Goal: Information Seeking & Learning: Learn about a topic

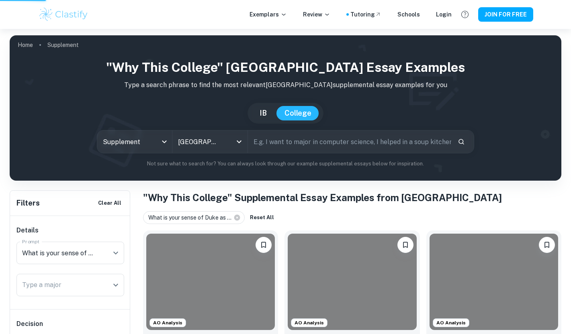
scroll to position [386, 0]
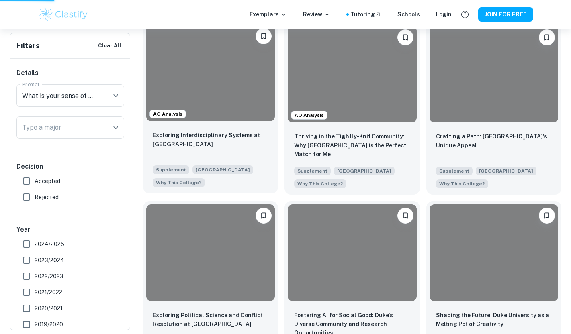
click at [225, 110] on div at bounding box center [210, 73] width 129 height 96
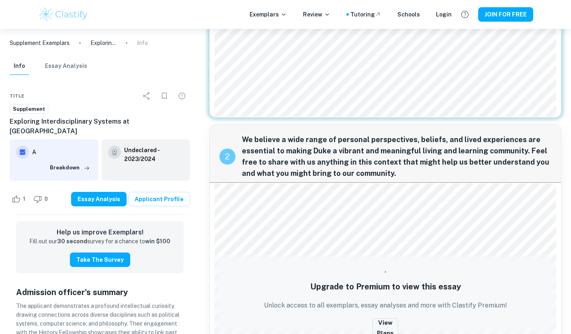
scroll to position [277, 0]
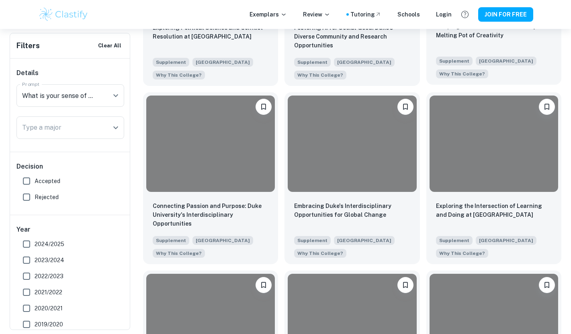
scroll to position [685, 0]
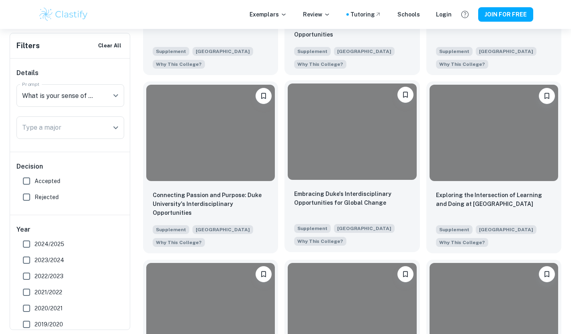
click at [394, 216] on div "Embracing Duke's Interdisciplinary Opportunities for Global Change" at bounding box center [352, 203] width 116 height 27
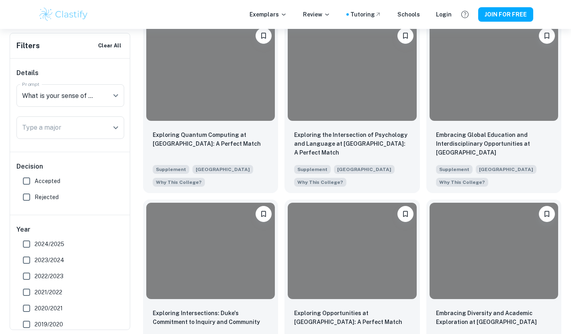
scroll to position [949, 0]
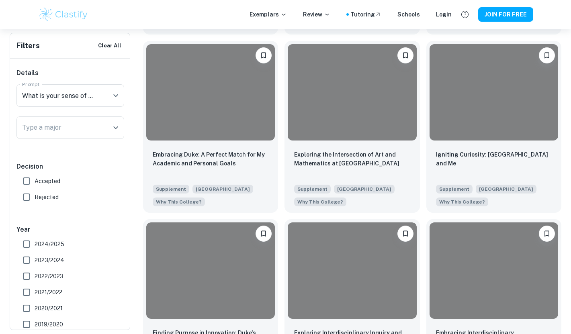
scroll to position [1684, 0]
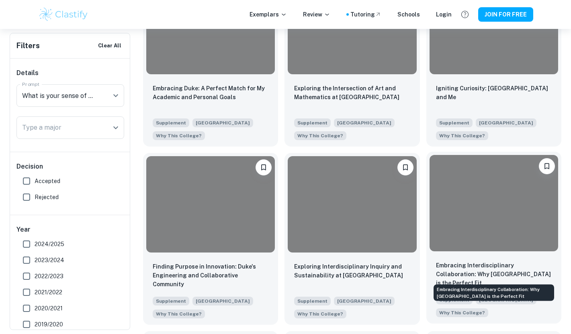
click at [467, 272] on p "Embracing Interdisciplinary Collaboration: Why [GEOGRAPHIC_DATA] is the Perfect…" at bounding box center [494, 274] width 116 height 27
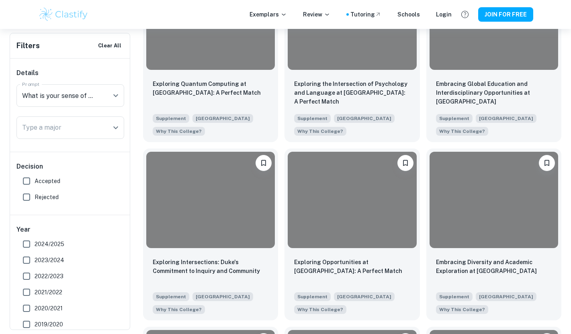
scroll to position [1126, 0]
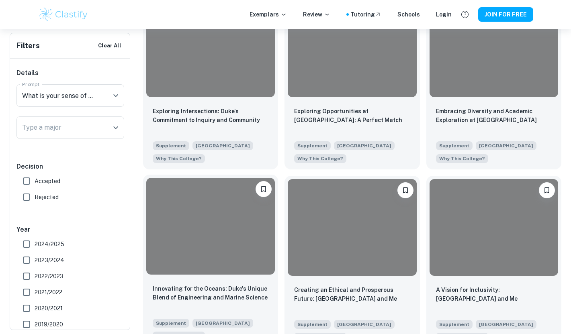
click at [240, 301] on p "Innovating for the Oceans: Duke's Unique Blend of Engineering and Marine Science" at bounding box center [211, 294] width 116 height 18
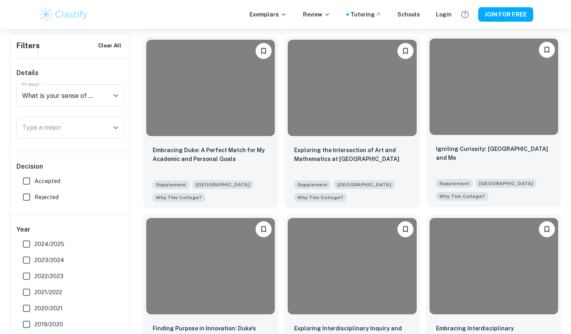
scroll to position [1649, 0]
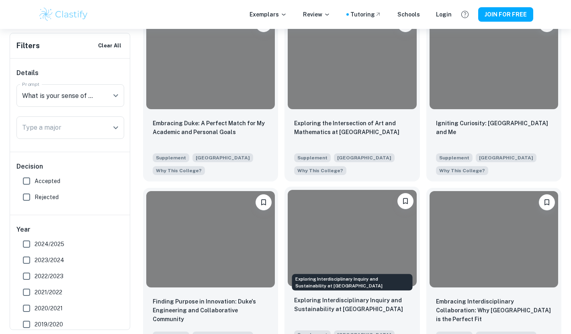
click at [313, 309] on p "Exploring Interdisciplinary Inquiry and Sustainability at [GEOGRAPHIC_DATA]" at bounding box center [352, 305] width 116 height 18
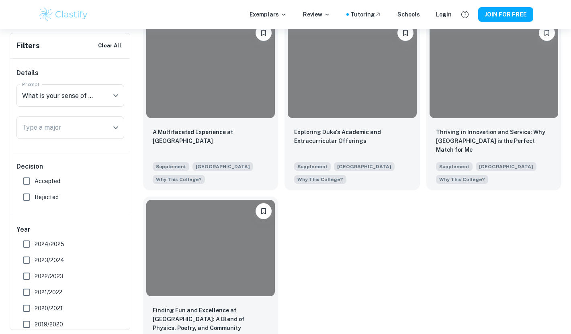
scroll to position [2389, 0]
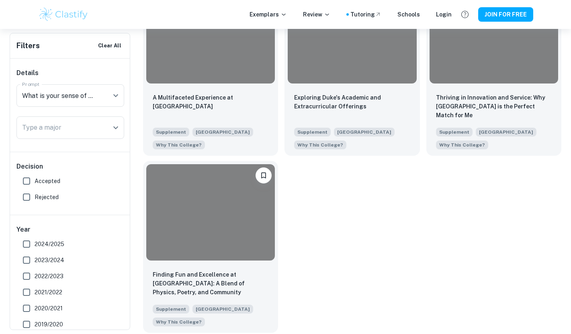
click at [211, 264] on div "Finding Fun and Excellence at [GEOGRAPHIC_DATA]: A Blend of Physics, Poetry, an…" at bounding box center [210, 298] width 135 height 69
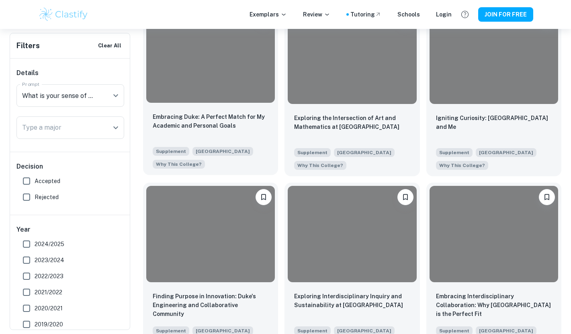
scroll to position [1640, 0]
